Goal: Check status: Check status

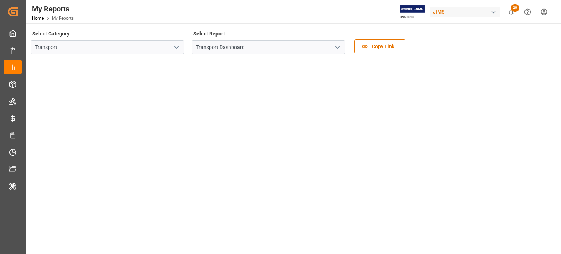
click at [432, 14] on div "JIMS" at bounding box center [465, 12] width 70 height 11
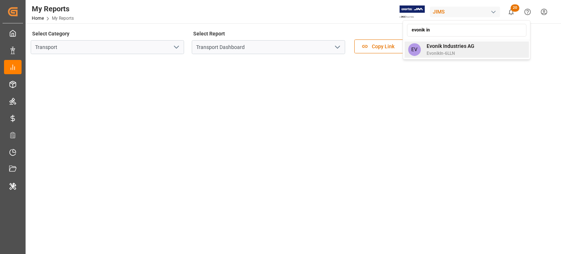
type input "evonik in"
click at [463, 42] on div "EV Evonik Industries AG EvonikIn-6LLN" at bounding box center [466, 49] width 125 height 16
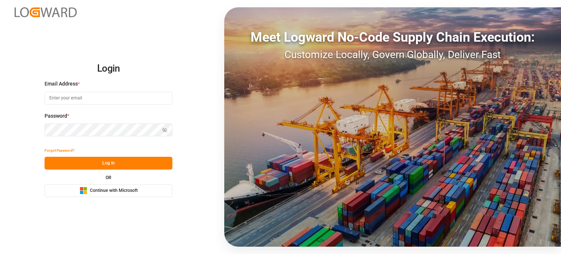
click at [106, 187] on div "Microsoft Logo Continue with Microsoft" at bounding box center [109, 191] width 58 height 8
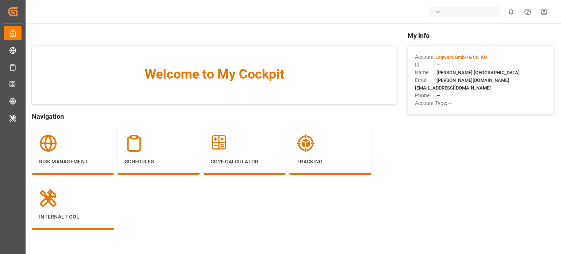
click at [452, 14] on div "button" at bounding box center [465, 12] width 70 height 10
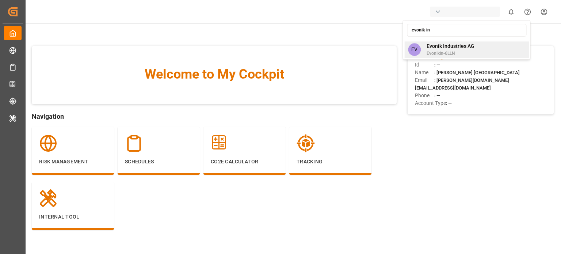
type input "evonik in"
click at [466, 43] on span "Evonik Industries AG" at bounding box center [451, 46] width 48 height 8
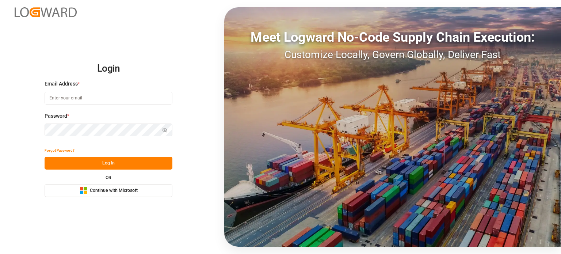
click at [119, 192] on span "Continue with Microsoft" at bounding box center [114, 190] width 48 height 7
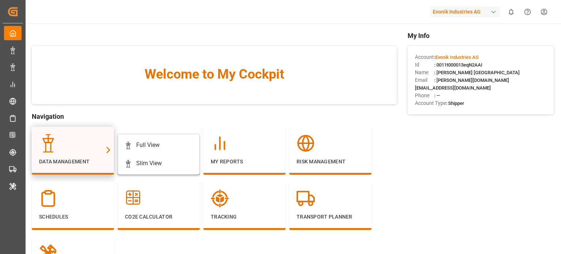
click at [80, 143] on div at bounding box center [73, 143] width 68 height 18
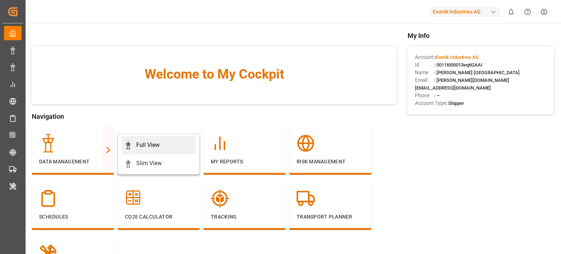
click at [153, 146] on div "Full View" at bounding box center [147, 145] width 23 height 9
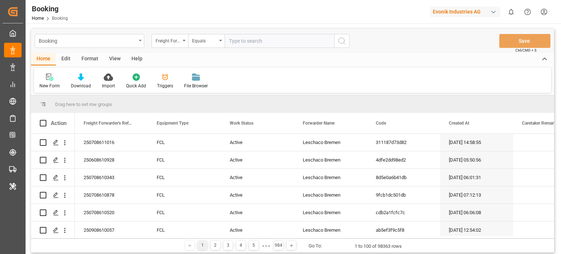
click at [134, 41] on div "Booking" at bounding box center [88, 40] width 98 height 9
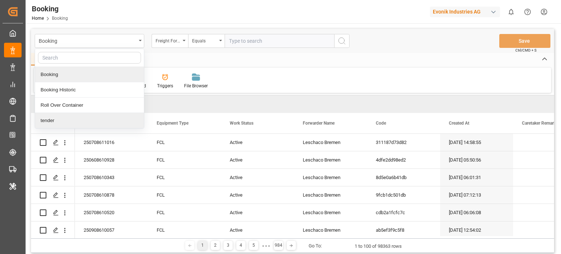
click at [189, 4] on div "Booking Home Booking Evonik Industries AG 0 Notifications Only show unread All …" at bounding box center [290, 11] width 541 height 23
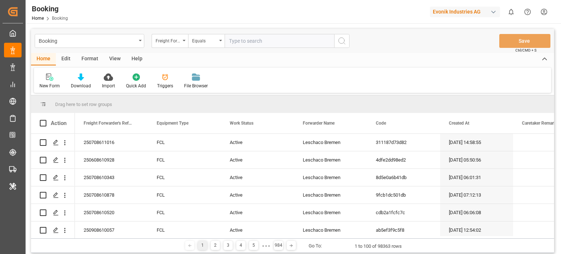
click at [283, 22] on div "Booking Home Booking Evonik Industries AG 0 Notifications Only show unread All …" at bounding box center [290, 11] width 541 height 23
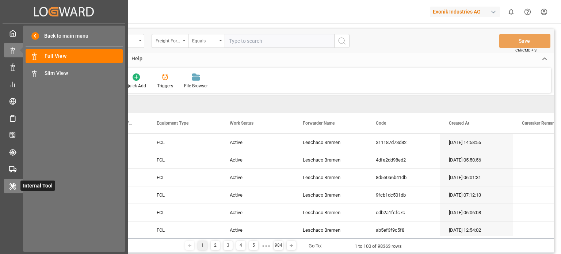
click at [15, 187] on icon at bounding box center [12, 186] width 7 height 7
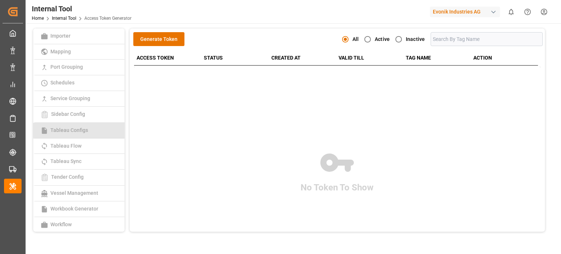
scroll to position [172, 0]
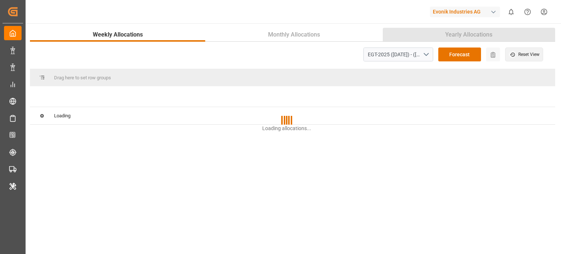
click at [479, 30] on span "Yearly Allocations" at bounding box center [468, 34] width 53 height 9
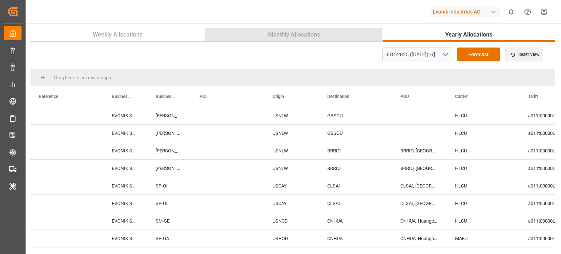
click at [309, 35] on span "Monthly Allocations" at bounding box center [294, 34] width 58 height 9
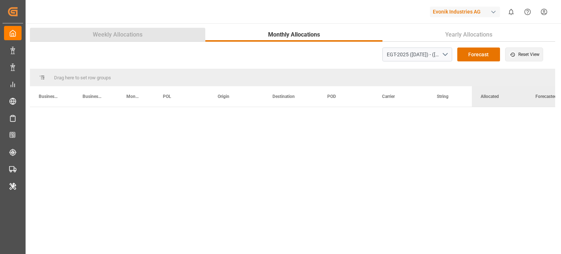
click at [136, 41] on button "Weekly Allocations" at bounding box center [117, 35] width 175 height 14
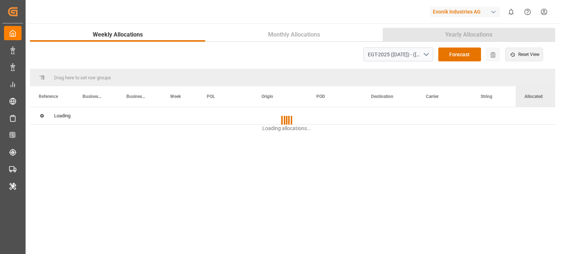
click at [478, 28] on button "Yearly Allocations" at bounding box center [469, 35] width 172 height 14
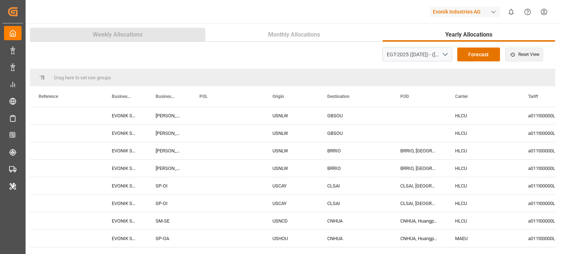
click at [141, 36] on span "Weekly Allocations" at bounding box center [118, 34] width 56 height 9
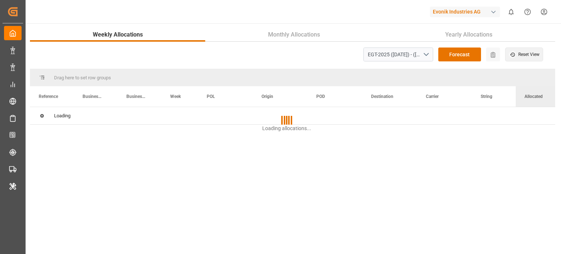
click at [175, 11] on div "Evonik Industries AG 0 Notifications Only show unread All Watching Mark all cat…" at bounding box center [290, 11] width 541 height 23
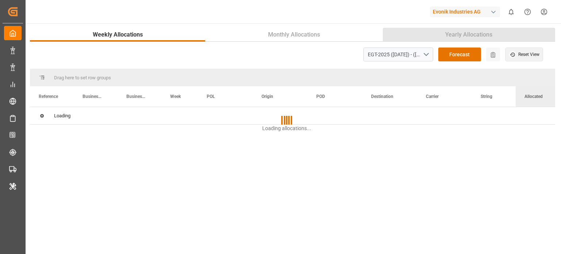
click at [476, 31] on span "Yearly Allocations" at bounding box center [468, 34] width 53 height 9
